Goal: Check status: Check status

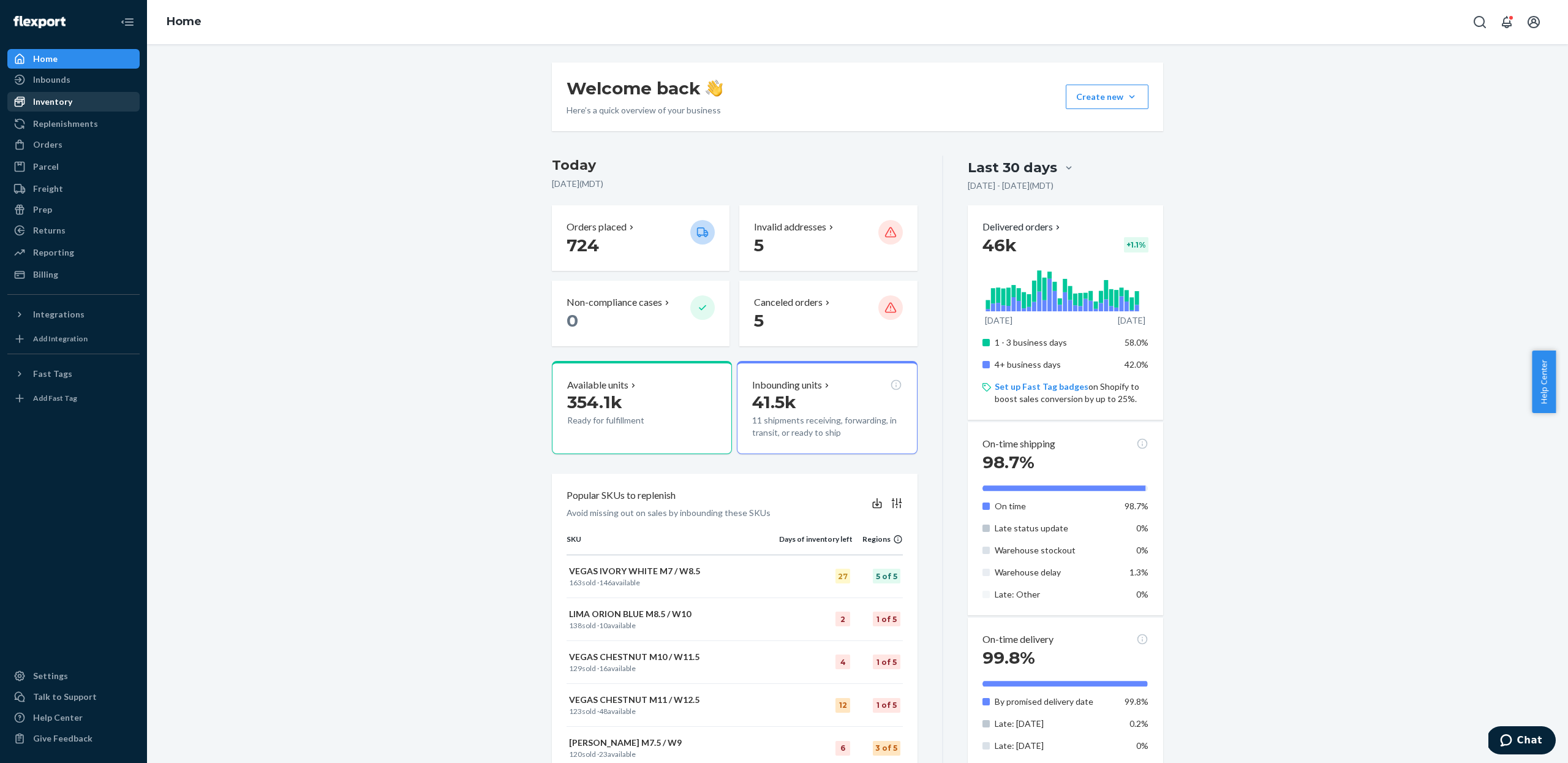
click at [34, 108] on div "Inventory" at bounding box center [74, 101] width 130 height 17
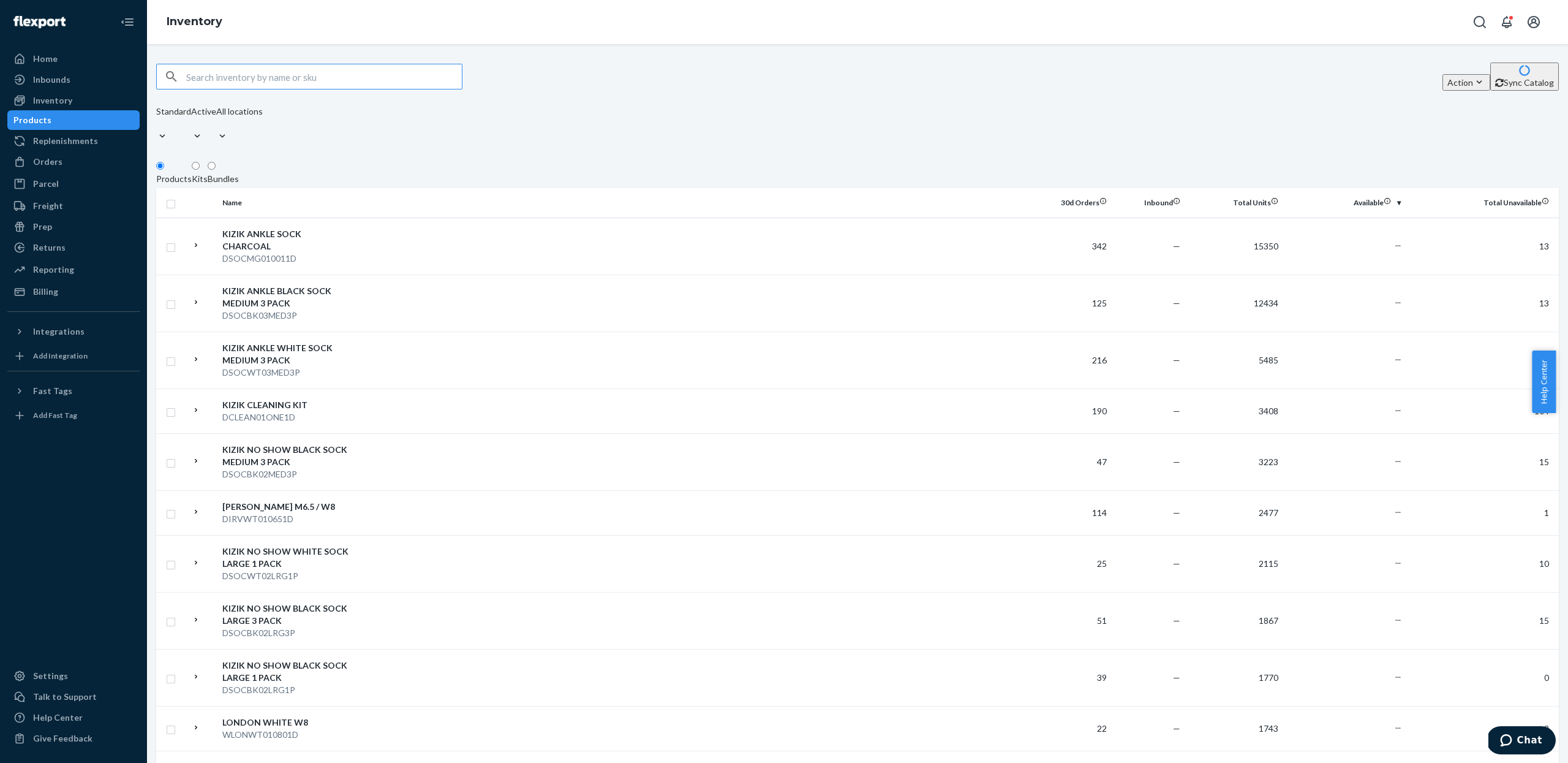
click at [322, 85] on input "text" at bounding box center [324, 76] width 275 height 24
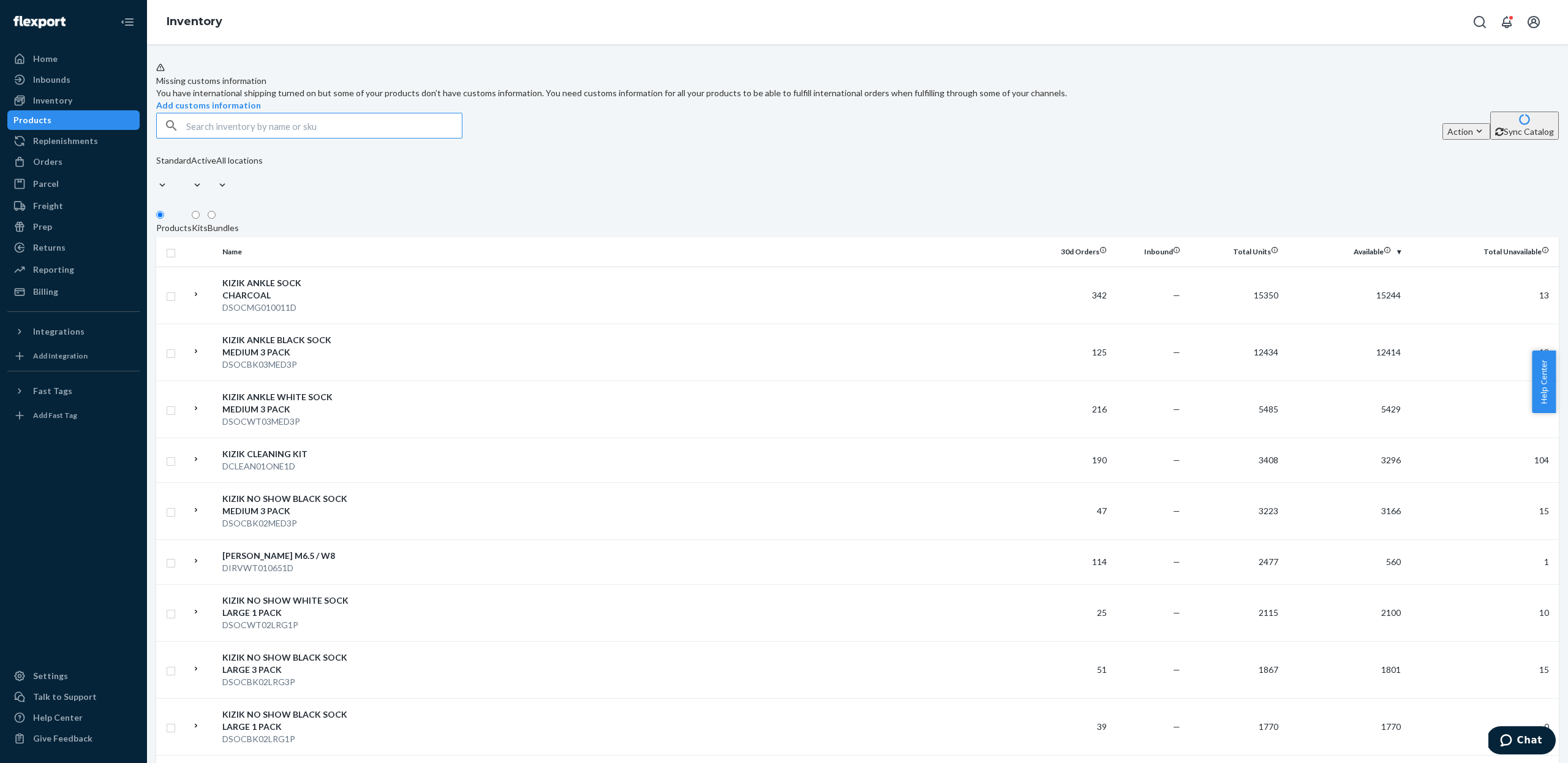
click at [250, 138] on input "text" at bounding box center [324, 126] width 275 height 24
paste input "MLOM25021152E"
type input "MLOM25021152E"
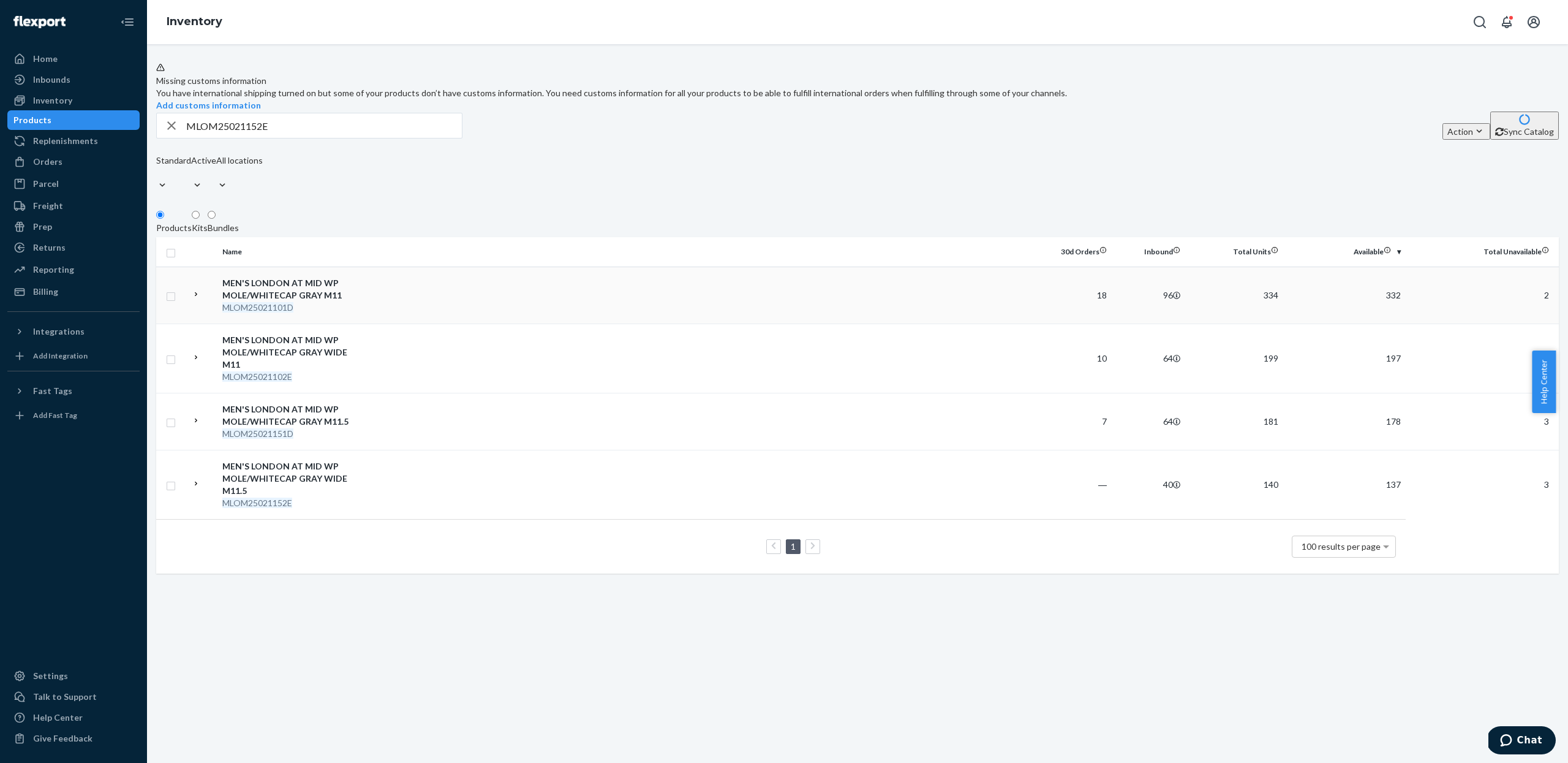
click at [298, 295] on div "MEN'S LONDON AT MID WP MOLE/WHITECAP GRAY M11" at bounding box center [287, 289] width 128 height 24
click at [565, 517] on td at bounding box center [697, 484] width 683 height 69
click at [428, 298] on td at bounding box center [697, 295] width 683 height 57
